Goal: Information Seeking & Learning: Learn about a topic

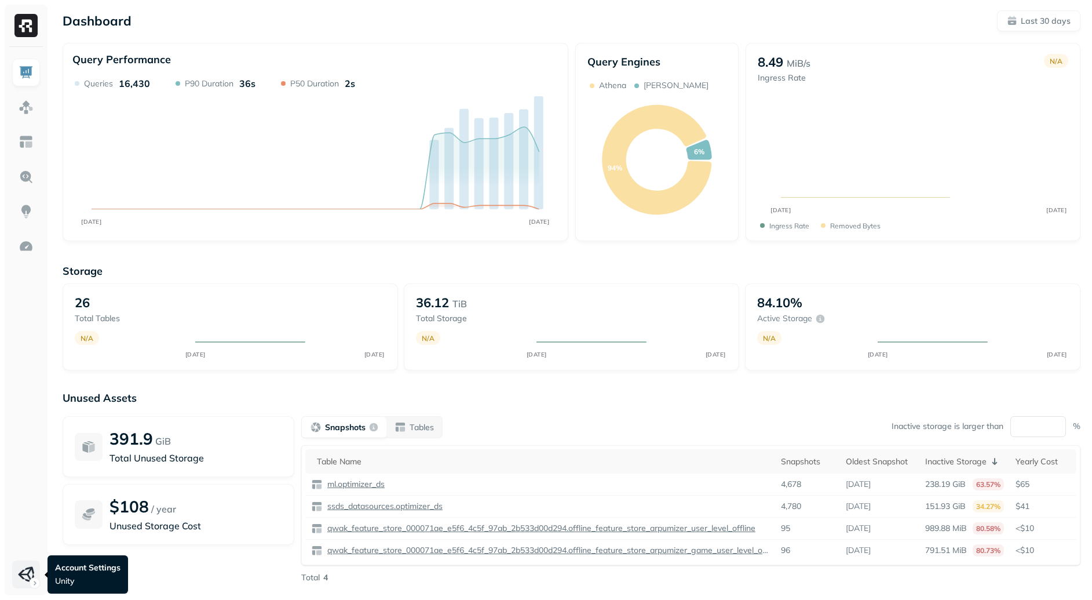
click at [30, 571] on html "Dashboard Last 30 days Query Performance AUG [DATE] Queries 16,430 P90 Duration…" at bounding box center [546, 322] width 1092 height 645
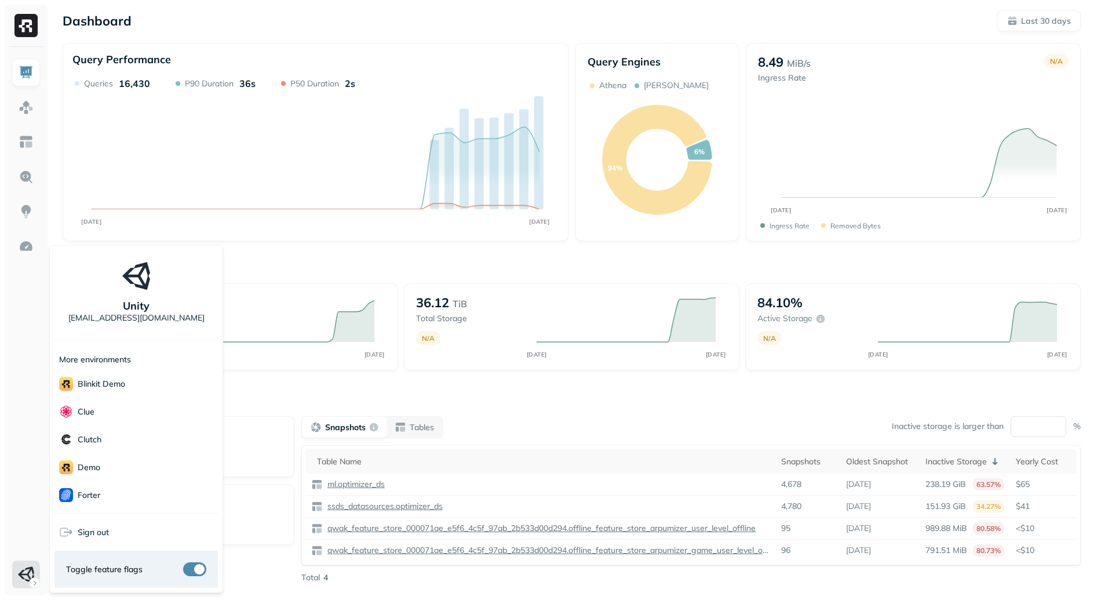
click at [305, 202] on html "Dashboard Last 30 days Query Performance AUG [DATE] Queries 16,430 P90 Duration…" at bounding box center [550, 322] width 1101 height 645
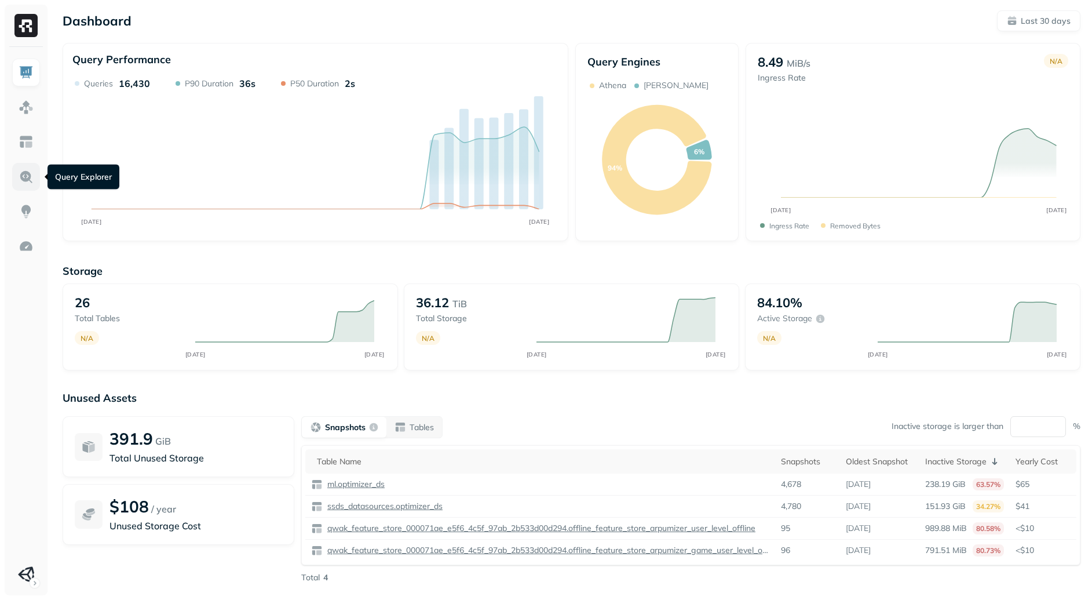
click at [31, 184] on img at bounding box center [26, 176] width 15 height 15
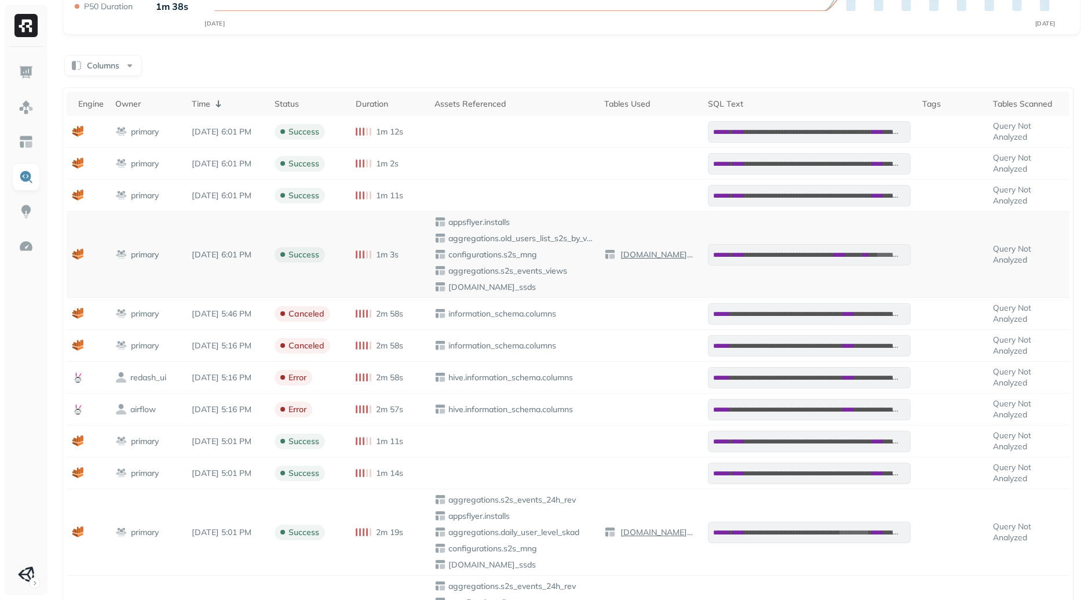
scroll to position [227, 0]
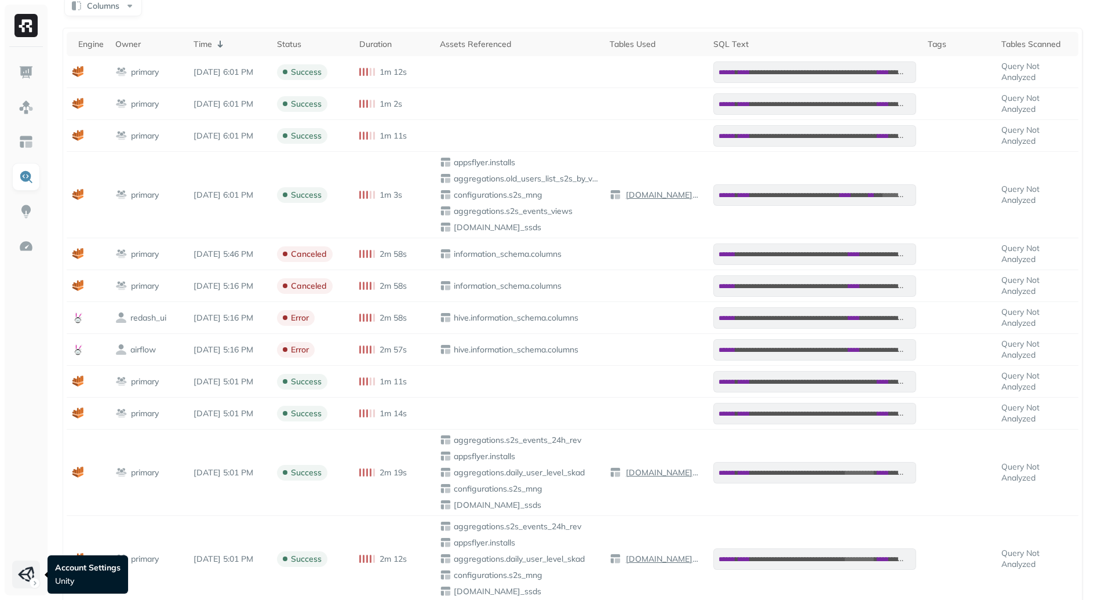
click at [32, 564] on html "**********" at bounding box center [550, 272] width 1101 height 998
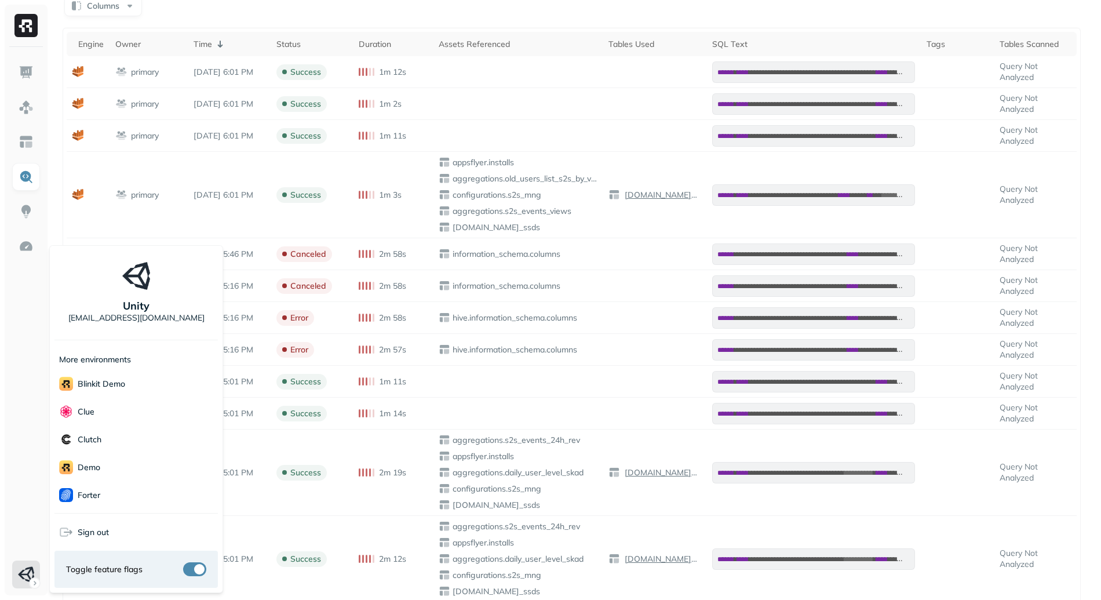
click at [194, 570] on button "button" at bounding box center [194, 569] width 23 height 14
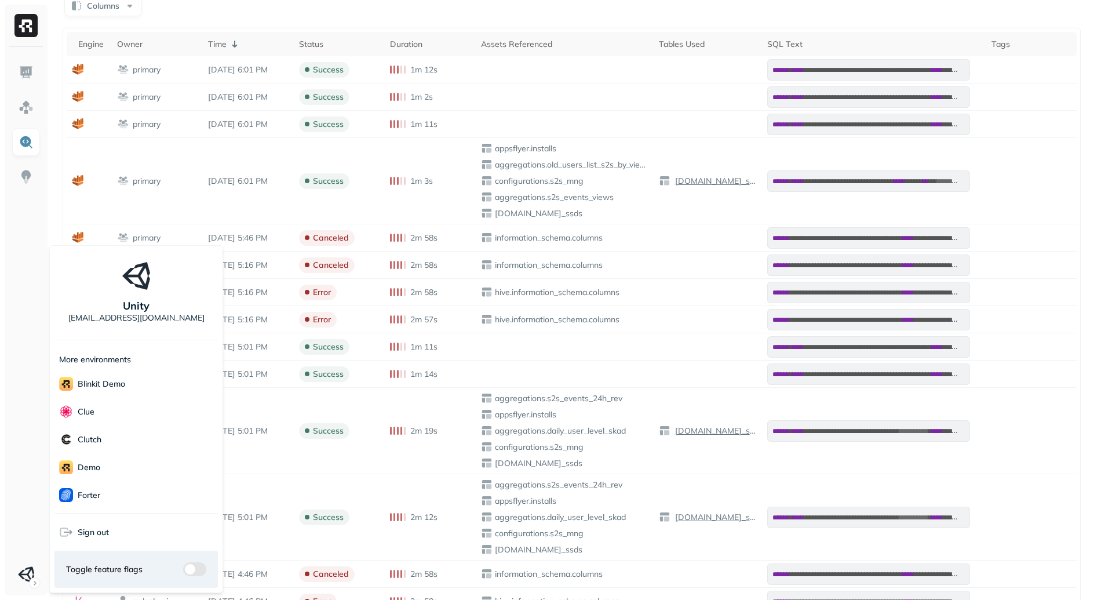
click at [553, 351] on html "**********" at bounding box center [550, 242] width 1101 height 938
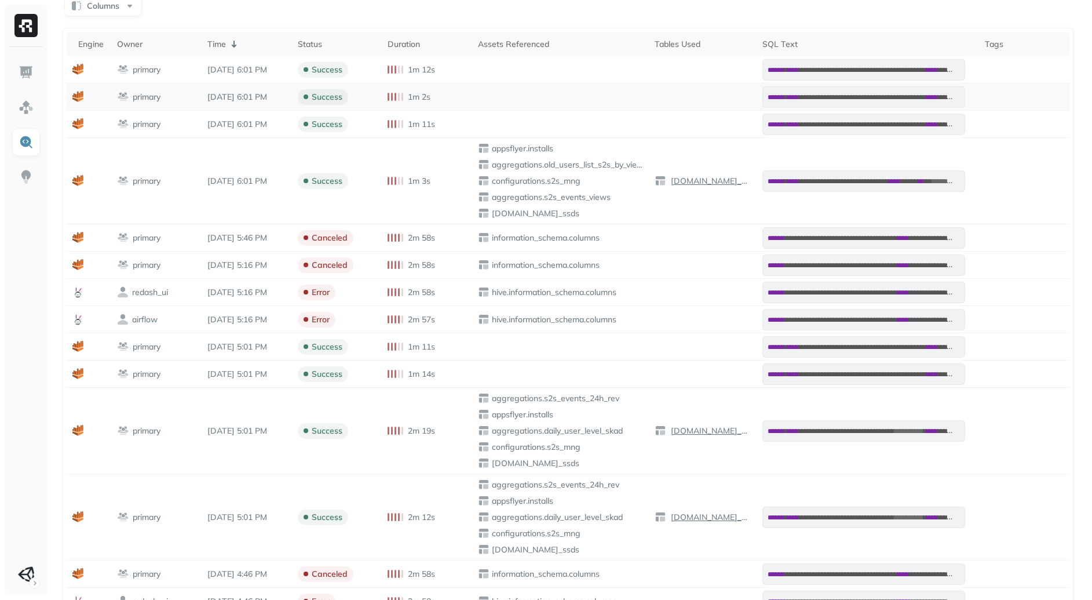
scroll to position [0, 0]
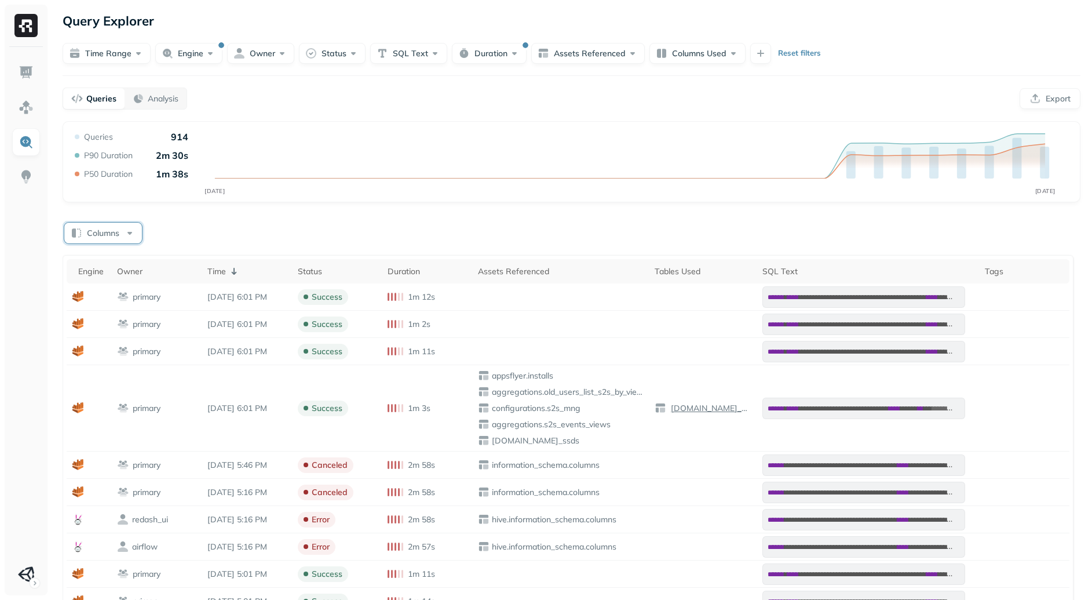
click at [92, 230] on button "Columns" at bounding box center [103, 233] width 78 height 21
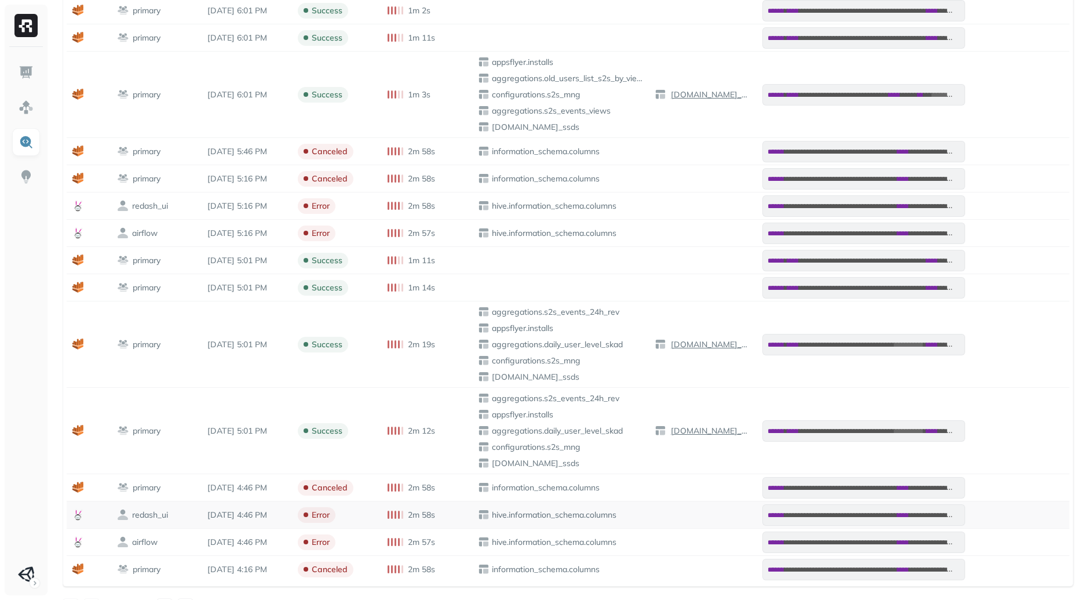
scroll to position [338, 0]
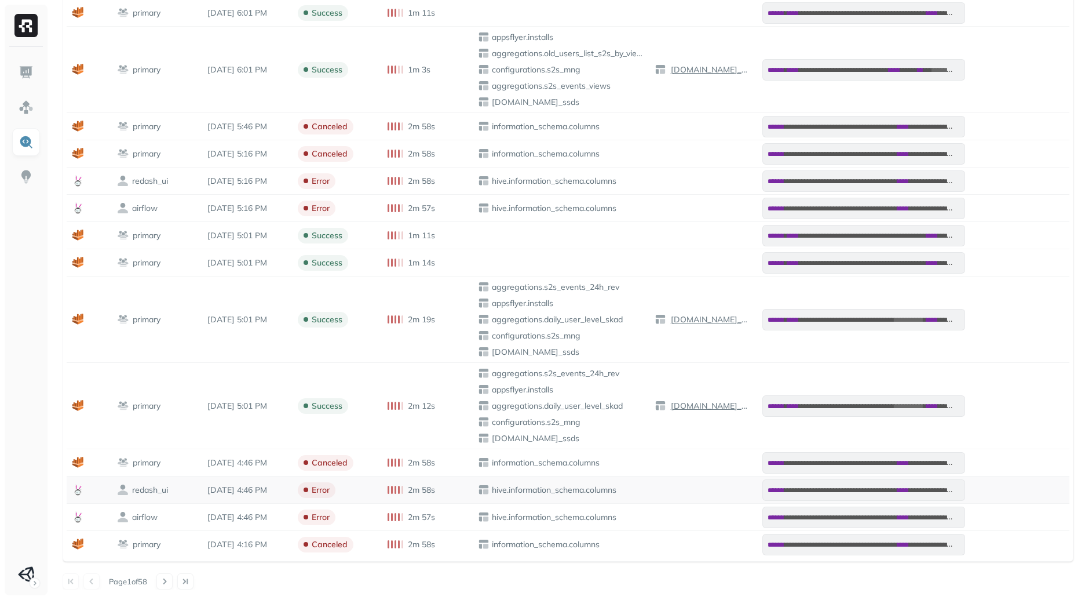
click at [322, 497] on span "error" at bounding box center [317, 490] width 38 height 16
click at [319, 490] on p "error" at bounding box center [321, 489] width 18 height 11
click at [332, 497] on td "error" at bounding box center [337, 489] width 90 height 27
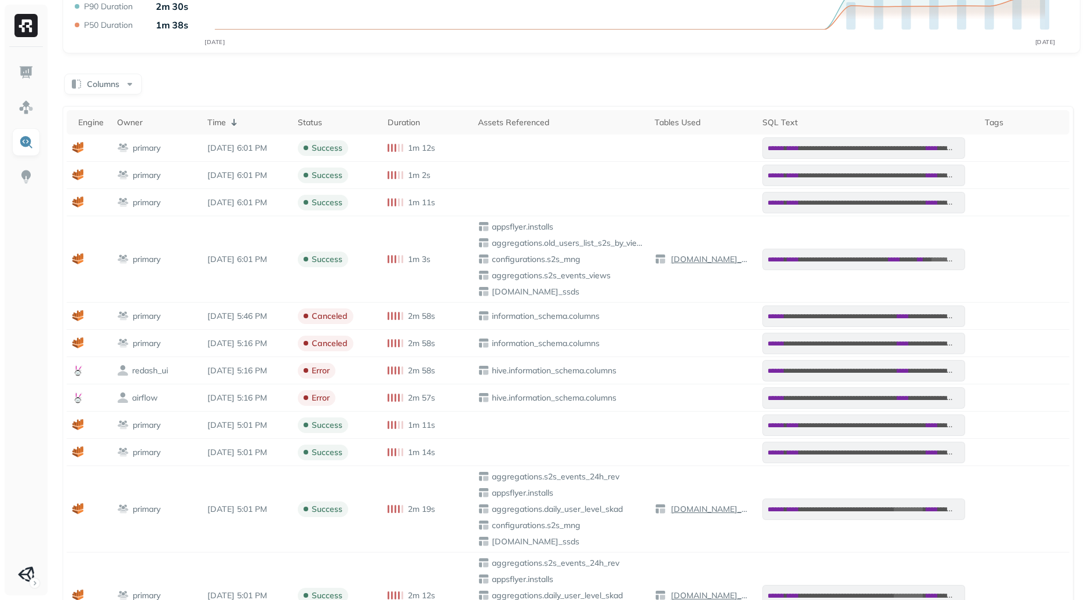
scroll to position [0, 0]
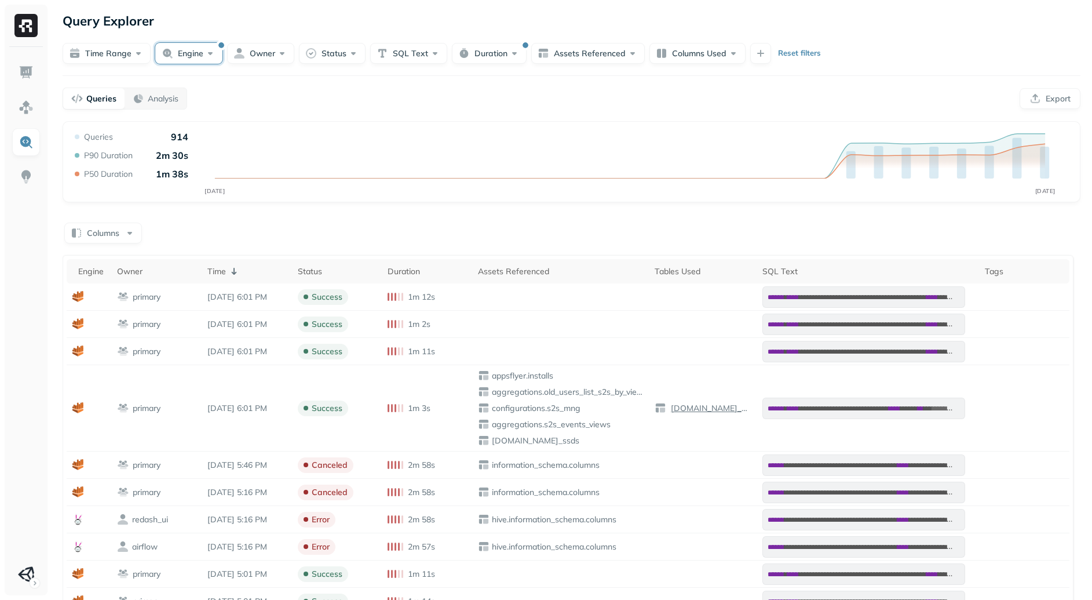
click at [197, 53] on button "Engine" at bounding box center [188, 53] width 67 height 21
click at [147, 124] on icon at bounding box center [142, 124] width 12 height 12
click at [395, 223] on div "Columns" at bounding box center [572, 232] width 1018 height 23
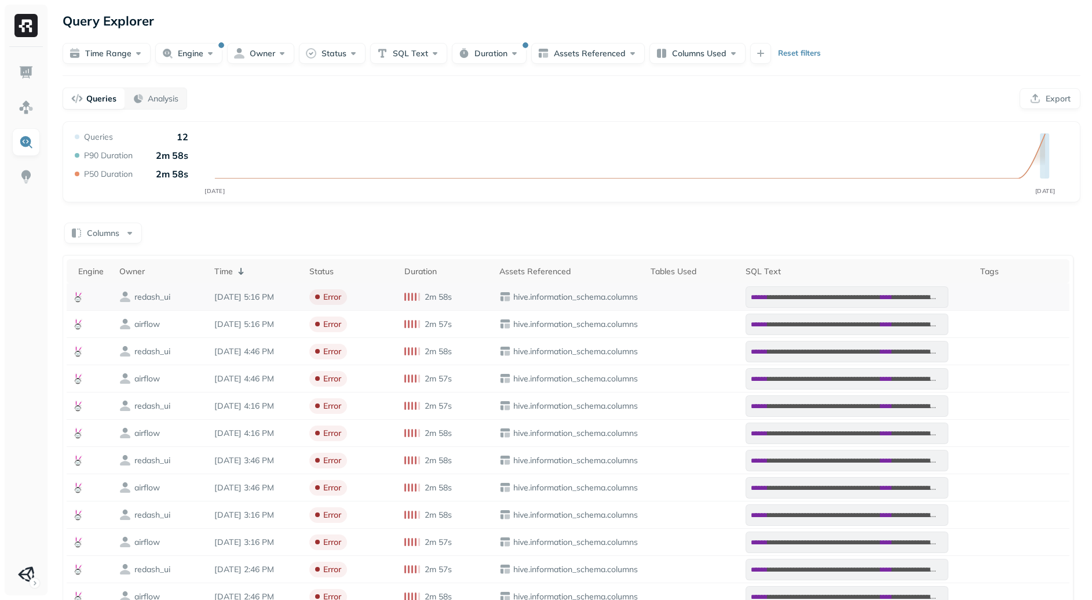
scroll to position [24, 0]
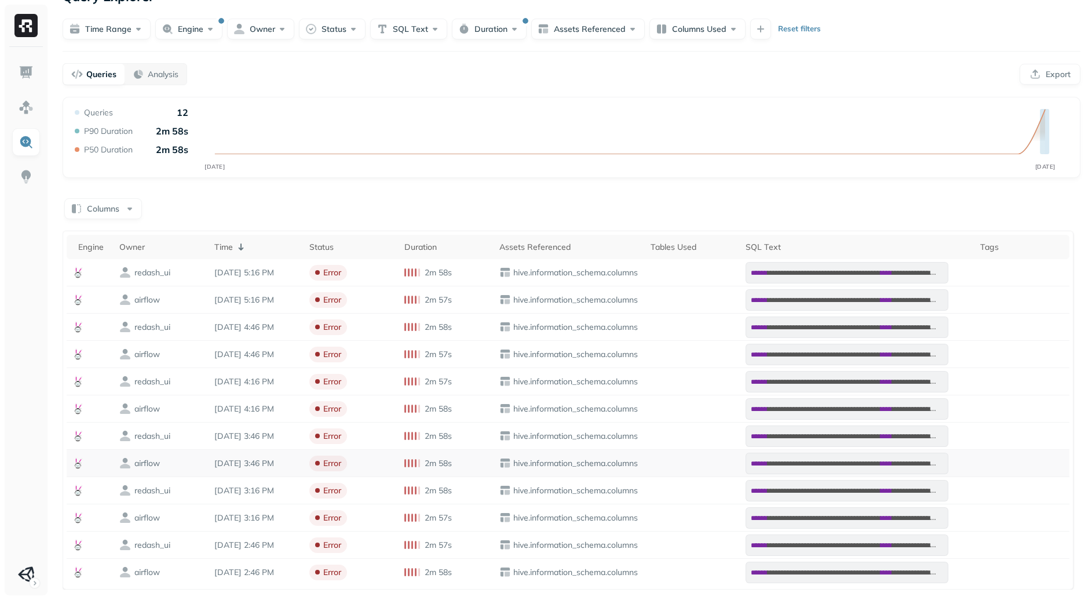
click at [552, 461] on p "hive.information_schema.columns" at bounding box center [575, 463] width 128 height 11
drag, startPoint x: 552, startPoint y: 461, endPoint x: 610, endPoint y: 458, distance: 57.5
click at [610, 458] on p "hive.information_schema.columns" at bounding box center [575, 463] width 128 height 11
drag, startPoint x: 634, startPoint y: 459, endPoint x: 561, endPoint y: 460, distance: 73.0
click at [562, 460] on p "hive.information_schema.columns" at bounding box center [575, 463] width 128 height 11
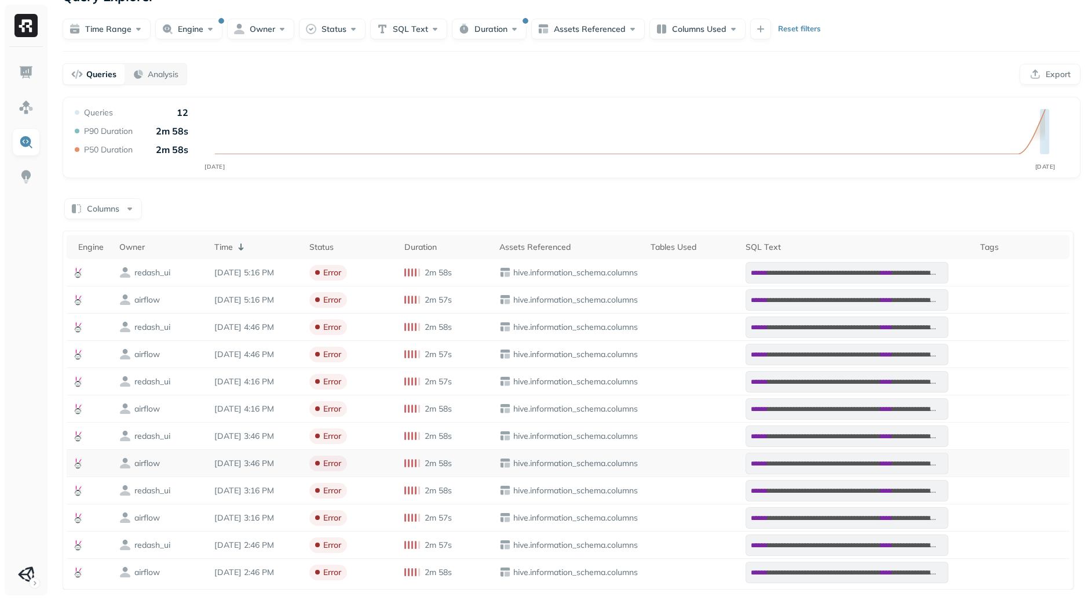
click at [561, 460] on p "hive.information_schema.columns" at bounding box center [575, 463] width 128 height 11
click at [511, 352] on img at bounding box center [505, 354] width 12 height 12
click at [523, 355] on p "hive.information_schema.columns" at bounding box center [575, 354] width 128 height 11
drag, startPoint x: 523, startPoint y: 355, endPoint x: 631, endPoint y: 353, distance: 108.4
click at [631, 353] on p "hive.information_schema.columns" at bounding box center [575, 354] width 128 height 11
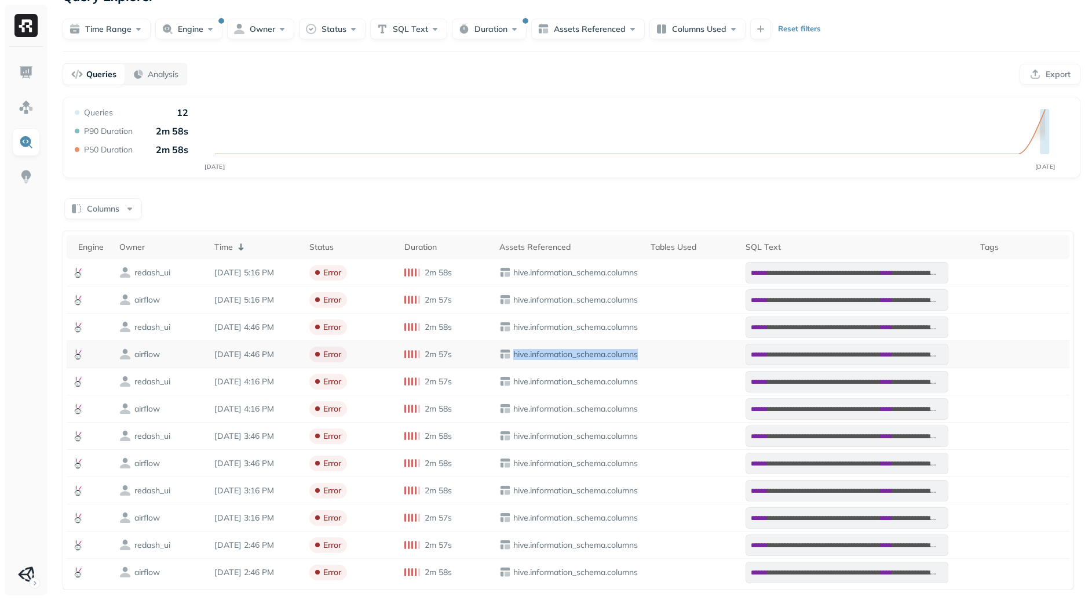
click at [632, 353] on p "hive.information_schema.columns" at bounding box center [575, 354] width 128 height 11
click at [571, 359] on div "hive.information_schema.columns" at bounding box center [569, 354] width 140 height 12
click at [583, 353] on p "hive.information_schema.columns" at bounding box center [575, 354] width 128 height 11
drag, startPoint x: 582, startPoint y: 354, endPoint x: 650, endPoint y: 354, distance: 67.8
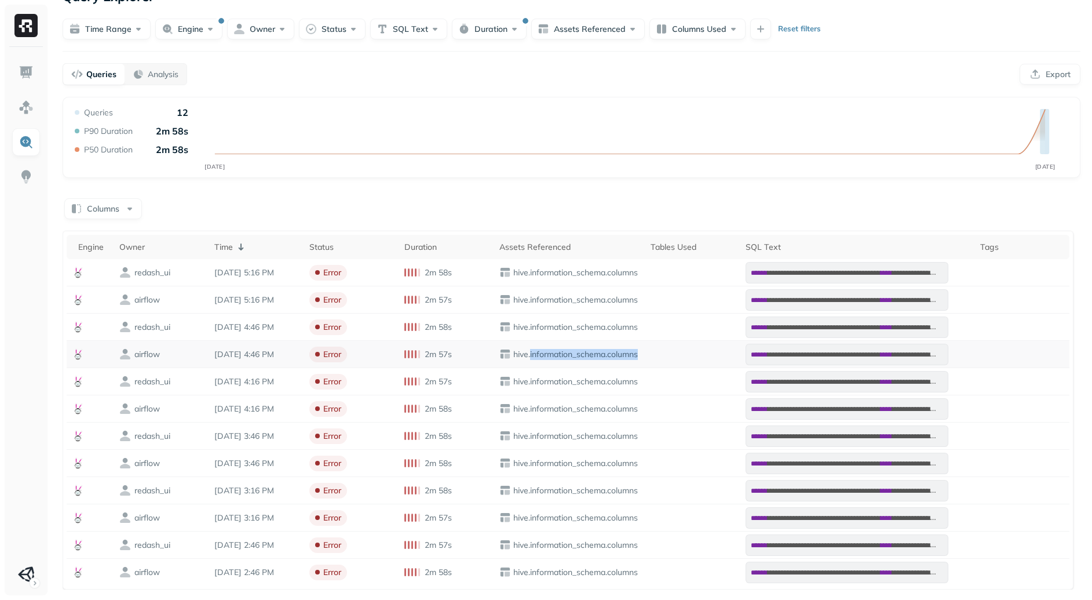
click at [645, 354] on td "hive.information_schema.columns" at bounding box center [569, 354] width 151 height 27
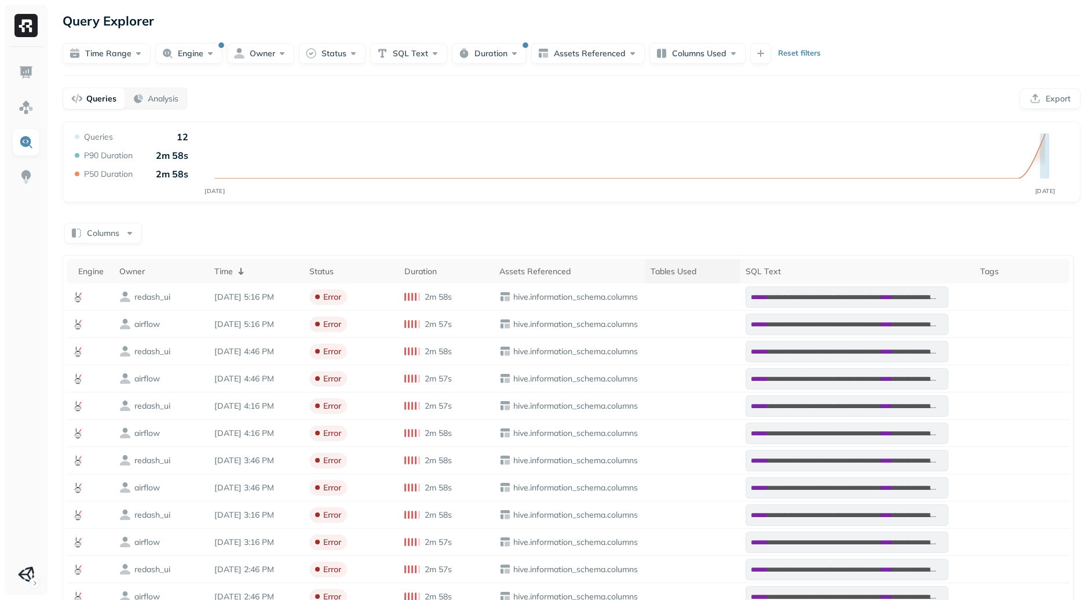
click at [700, 269] on div "Tables Used" at bounding box center [692, 271] width 83 height 11
click at [491, 48] on button "Duration" at bounding box center [489, 53] width 75 height 21
click at [610, 88] on button "Reset" at bounding box center [608, 91] width 22 height 21
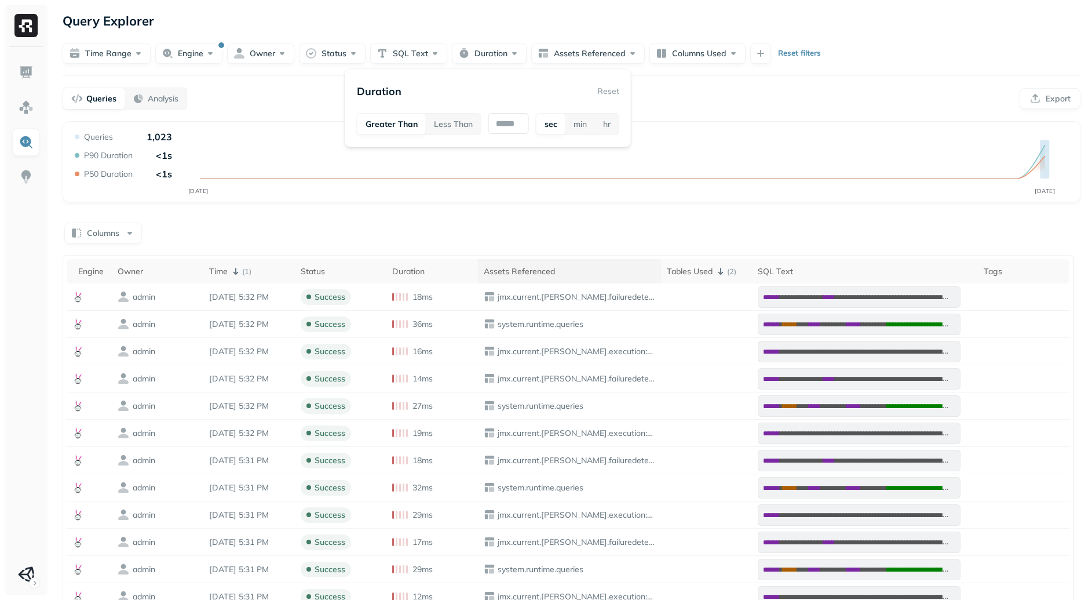
click at [585, 268] on div "Assets Referenced" at bounding box center [570, 271] width 172 height 11
click at [280, 269] on div "Time ( 1 )" at bounding box center [249, 271] width 80 height 14
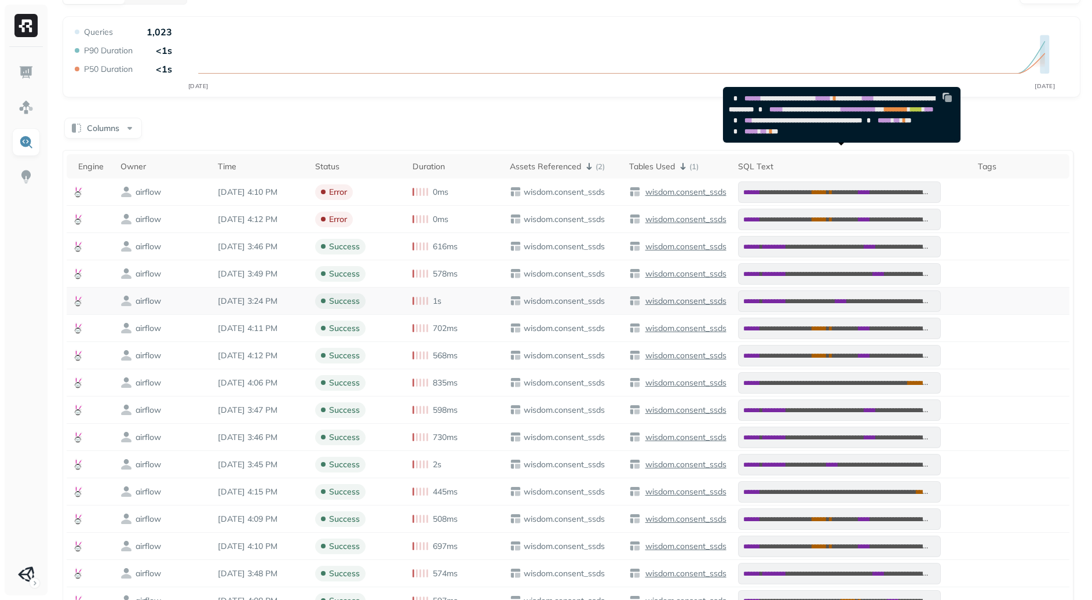
scroll to position [161, 0]
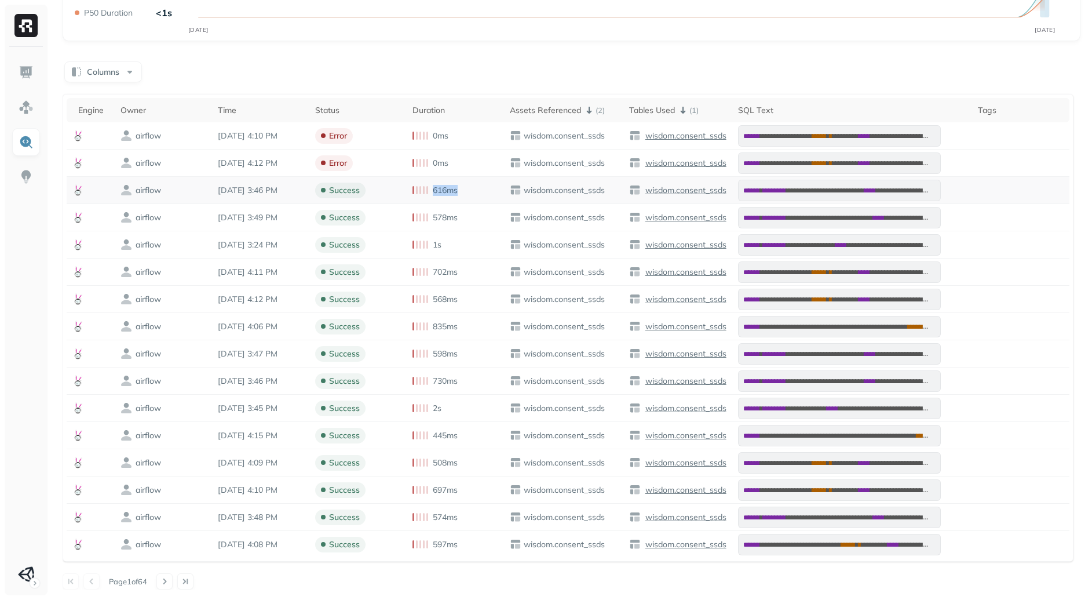
drag, startPoint x: 437, startPoint y: 192, endPoint x: 473, endPoint y: 191, distance: 36.5
click at [473, 191] on div "616ms" at bounding box center [456, 190] width 86 height 11
click at [447, 215] on p "578ms" at bounding box center [445, 217] width 25 height 11
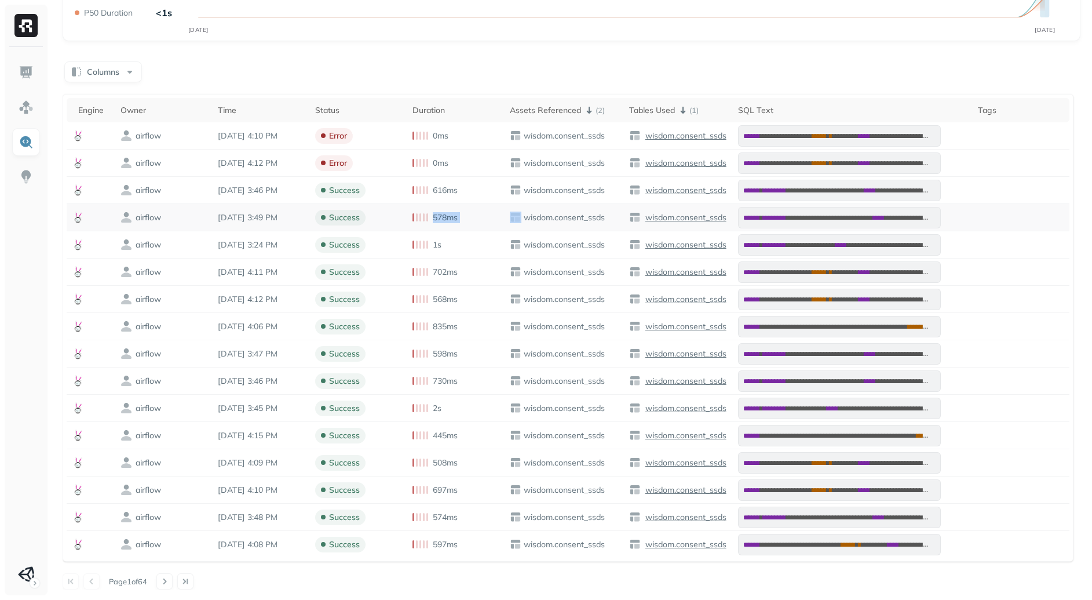
click at [447, 214] on p "578ms" at bounding box center [445, 217] width 25 height 11
click at [468, 253] on td "1s" at bounding box center [455, 244] width 97 height 27
drag, startPoint x: 447, startPoint y: 247, endPoint x: 424, endPoint y: 246, distance: 23.2
click at [423, 246] on div "1s" at bounding box center [456, 244] width 86 height 11
click at [471, 249] on div "1s" at bounding box center [456, 244] width 86 height 11
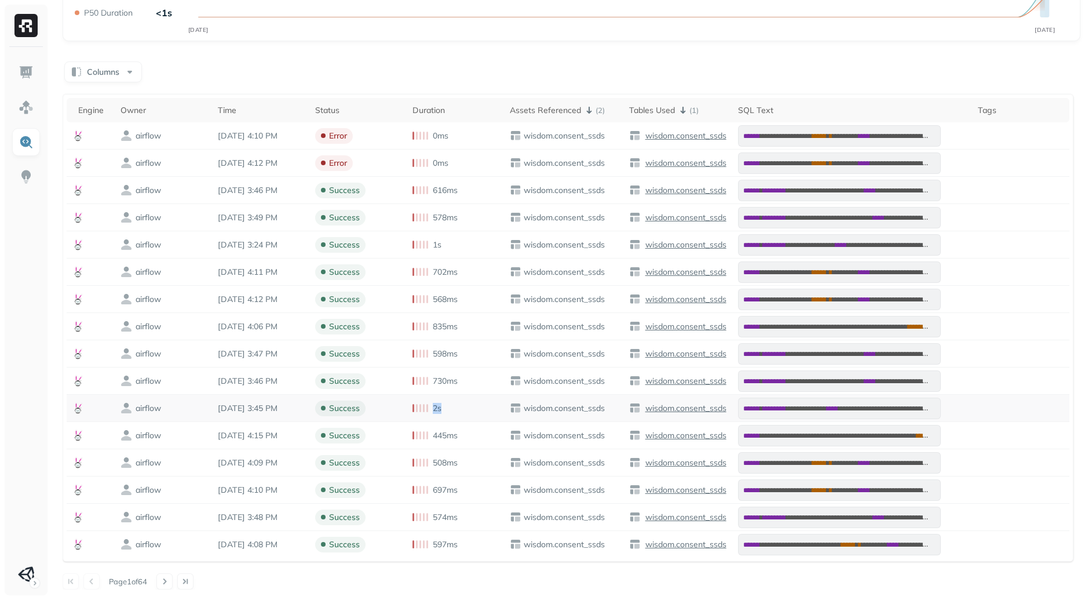
drag, startPoint x: 438, startPoint y: 404, endPoint x: 451, endPoint y: 406, distance: 12.8
click at [450, 406] on div "2s" at bounding box center [456, 408] width 86 height 11
click at [453, 406] on div "2s" at bounding box center [456, 408] width 86 height 11
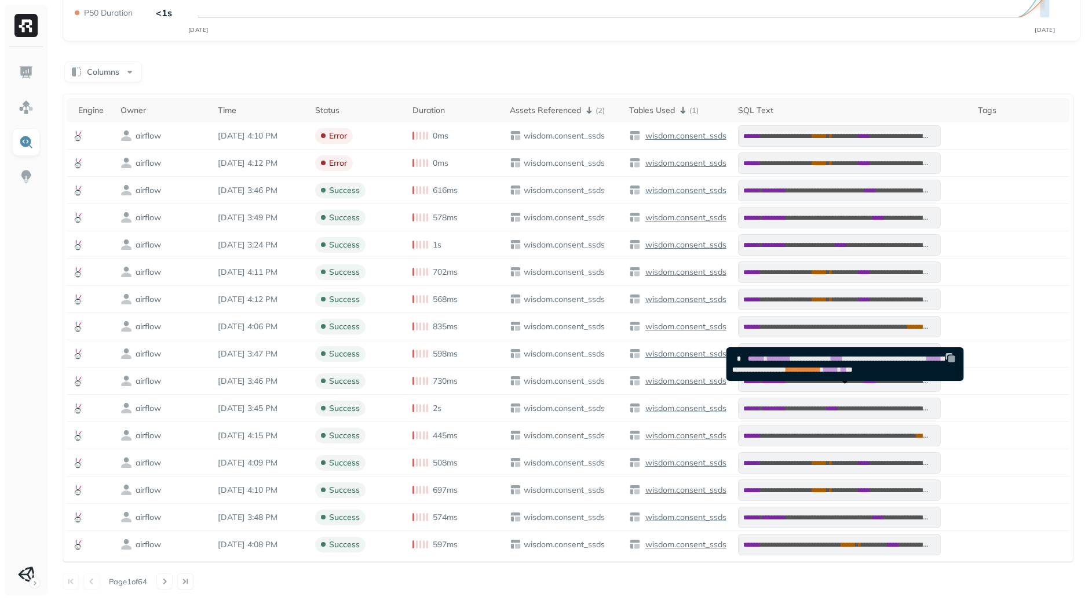
click at [752, 358] on span "******" at bounding box center [756, 358] width 17 height 7
drag, startPoint x: 752, startPoint y: 358, endPoint x: 844, endPoint y: 385, distance: 95.5
click at [844, 380] on pre "**********" at bounding box center [843, 364] width 232 height 32
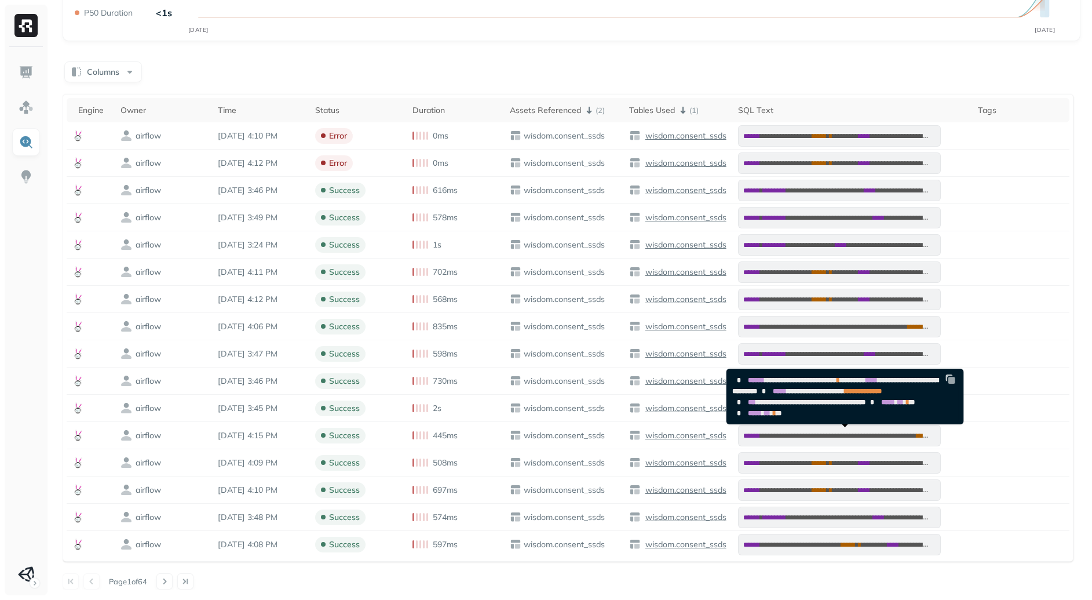
click at [763, 382] on span "******" at bounding box center [756, 380] width 17 height 7
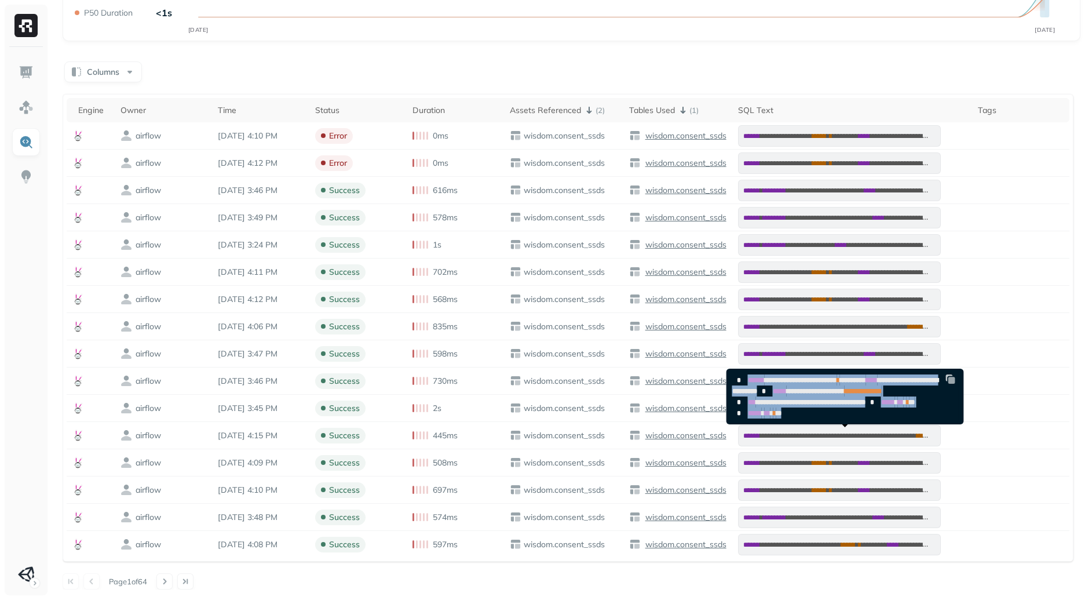
drag, startPoint x: 763, startPoint y: 382, endPoint x: 829, endPoint y: 437, distance: 86.0
click at [829, 424] on pre "**********" at bounding box center [843, 396] width 232 height 54
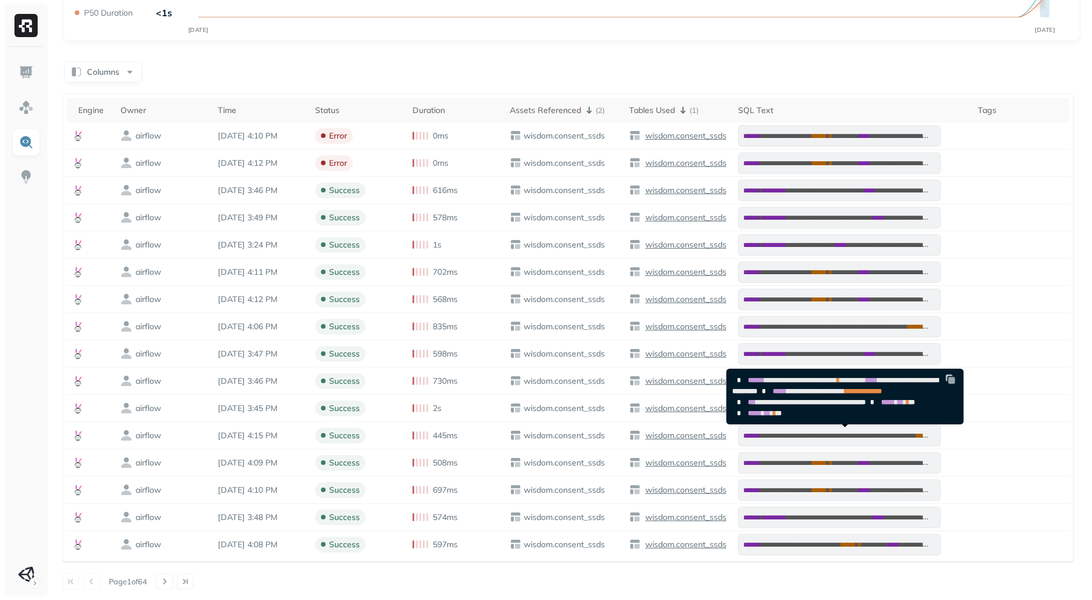
click at [828, 424] on pre "**********" at bounding box center [843, 396] width 232 height 54
